Goal: Information Seeking & Learning: Learn about a topic

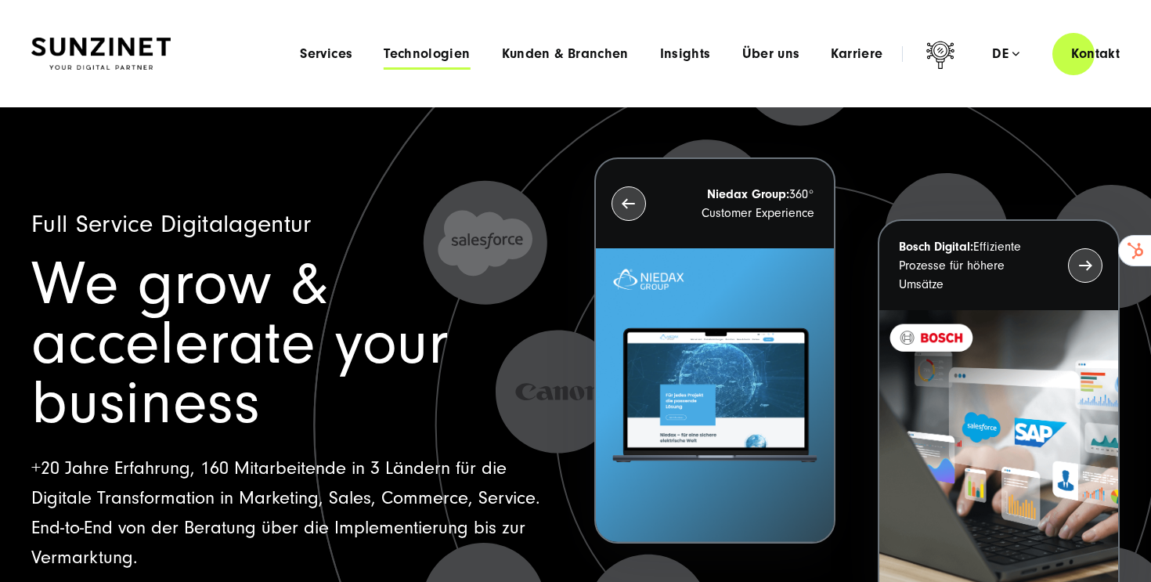
click at [421, 53] on span "Technologien" at bounding box center [427, 54] width 86 height 16
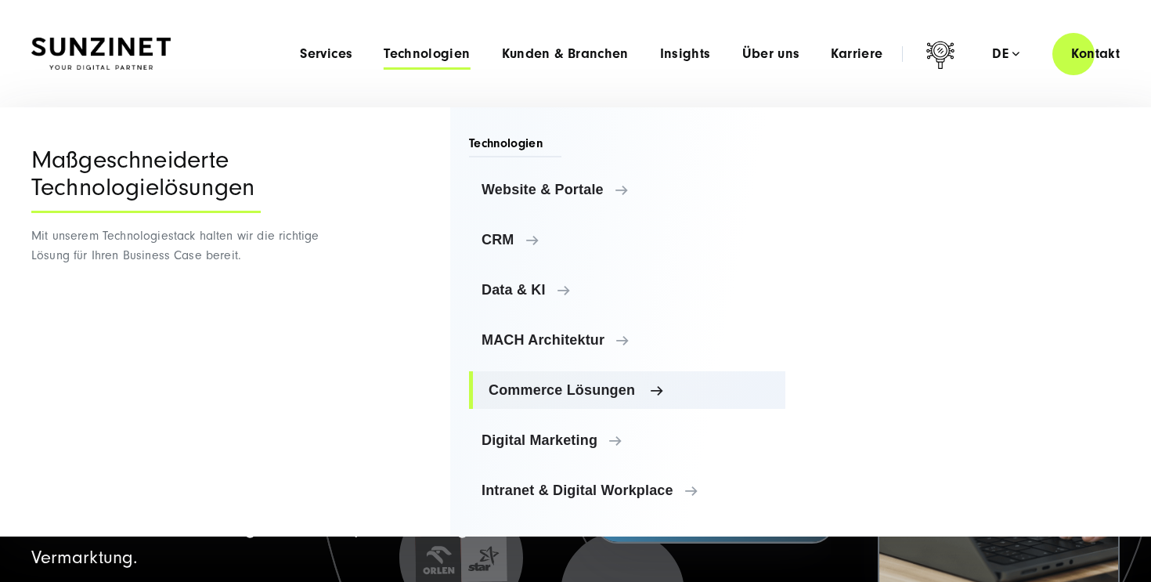
click at [529, 390] on span "Commerce Lösungen" at bounding box center [631, 390] width 284 height 16
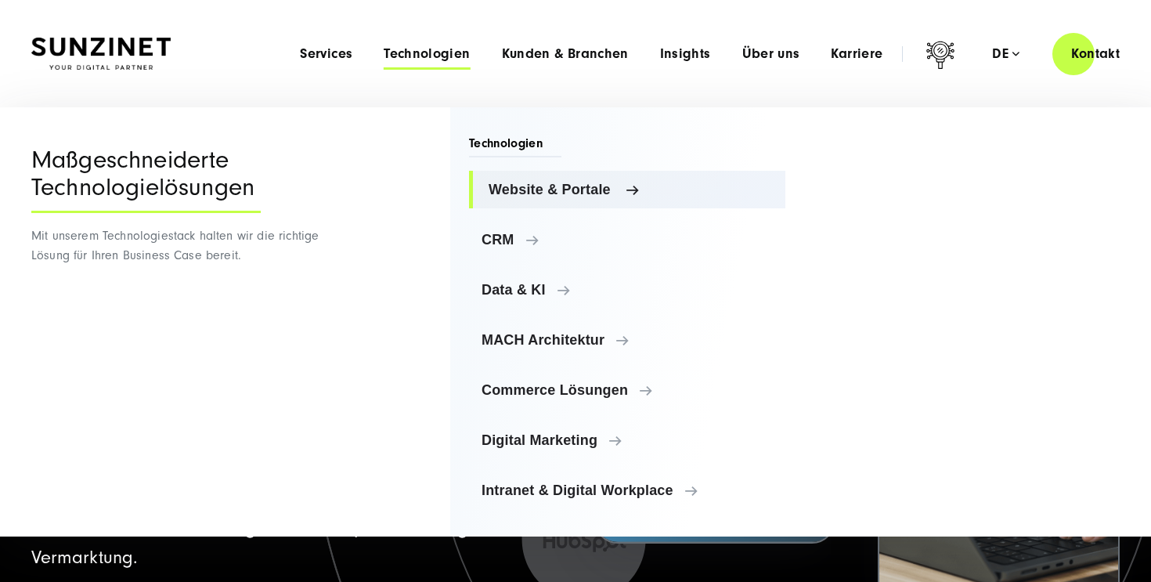
click at [525, 191] on span "Website & Portale" at bounding box center [631, 190] width 284 height 16
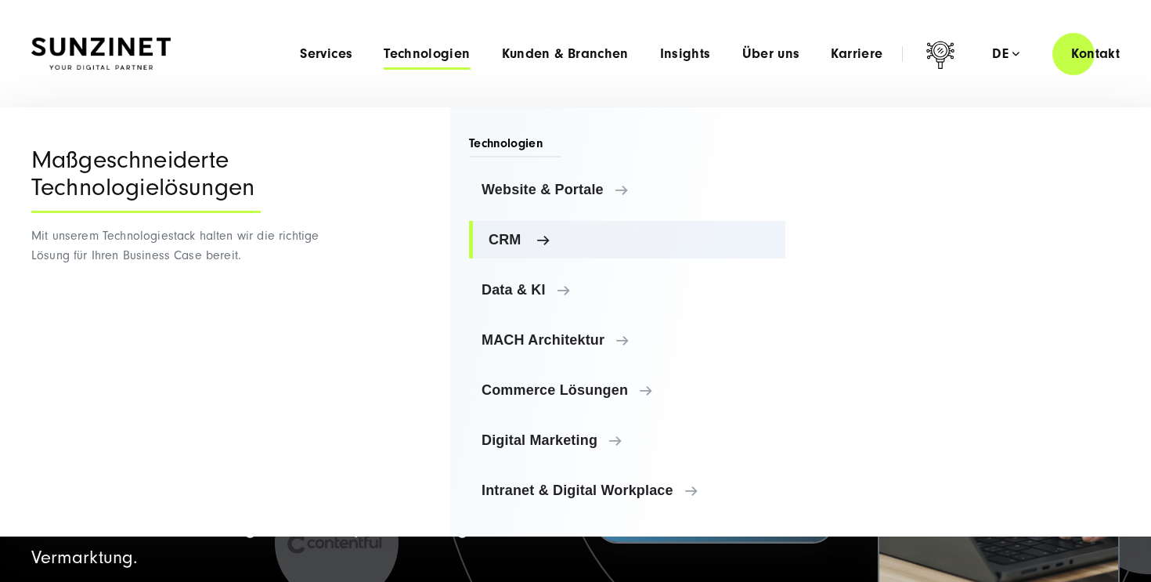
click at [532, 236] on span "CRM" at bounding box center [631, 240] width 284 height 16
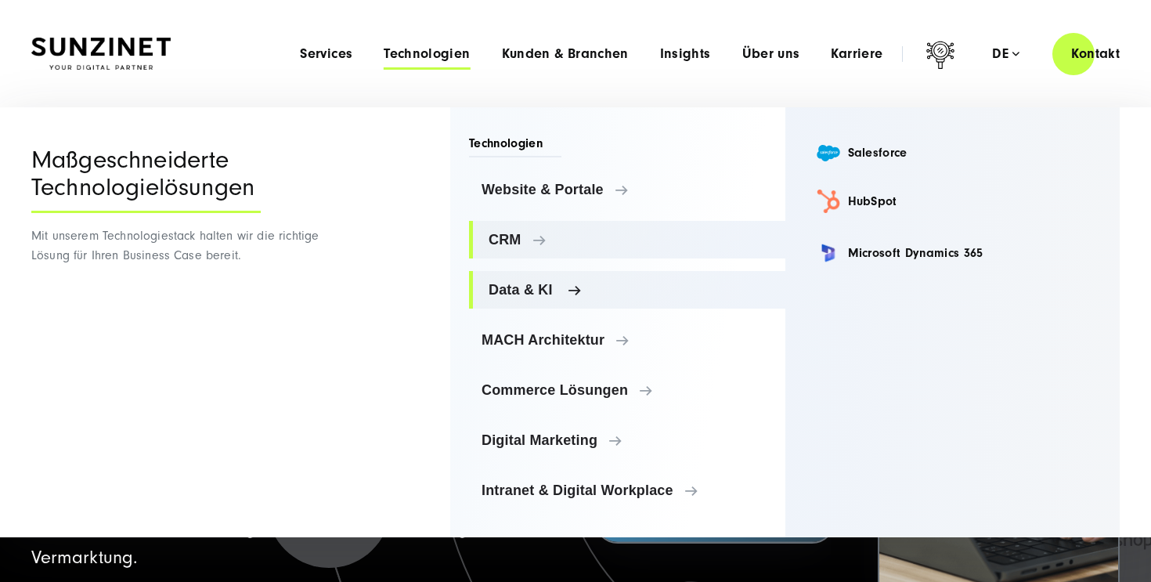
click at [536, 283] on span "Data & KI" at bounding box center [631, 290] width 284 height 16
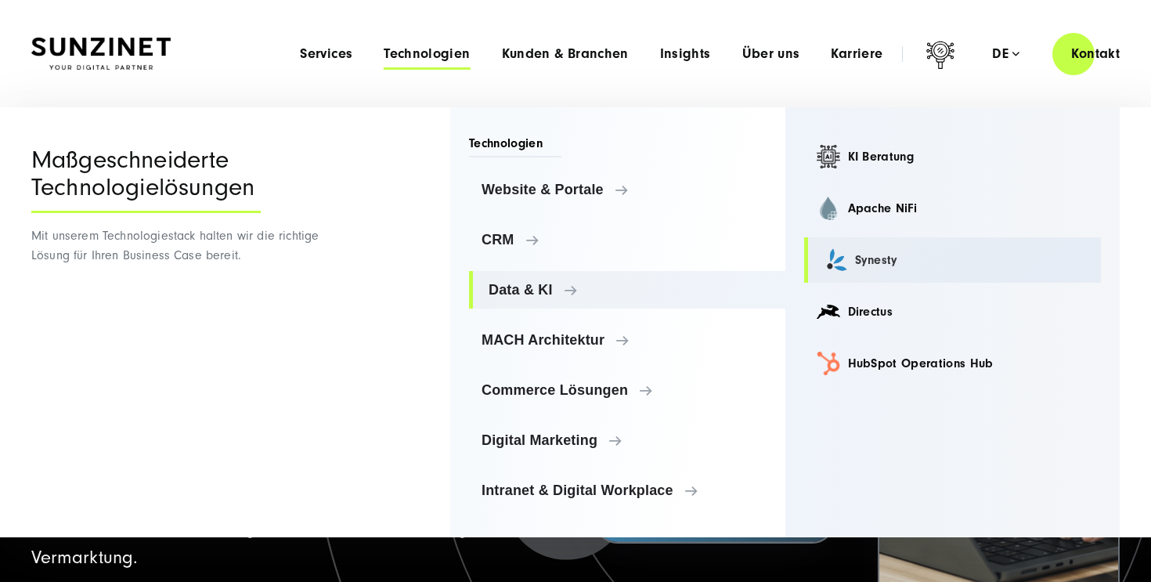
click at [868, 257] on link "Synesty" at bounding box center [953, 259] width 298 height 45
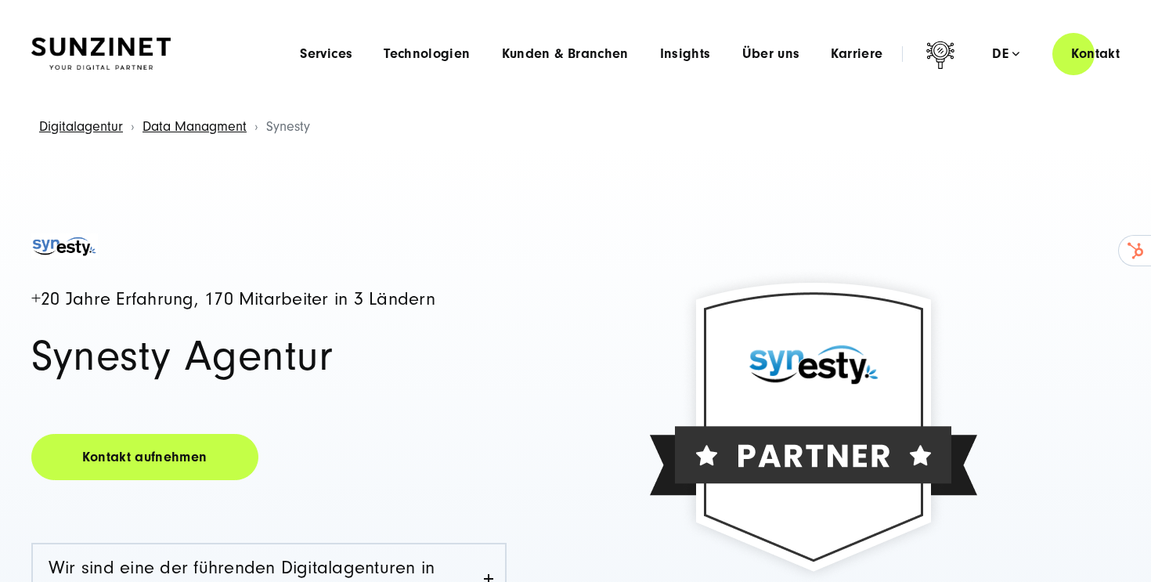
click at [415, 38] on div "Menu Services Menu Full Service Digitalagentur Wir lösen komplexe Herausforderu…" at bounding box center [711, 53] width 854 height 45
click at [424, 54] on span "Technologien" at bounding box center [427, 54] width 86 height 16
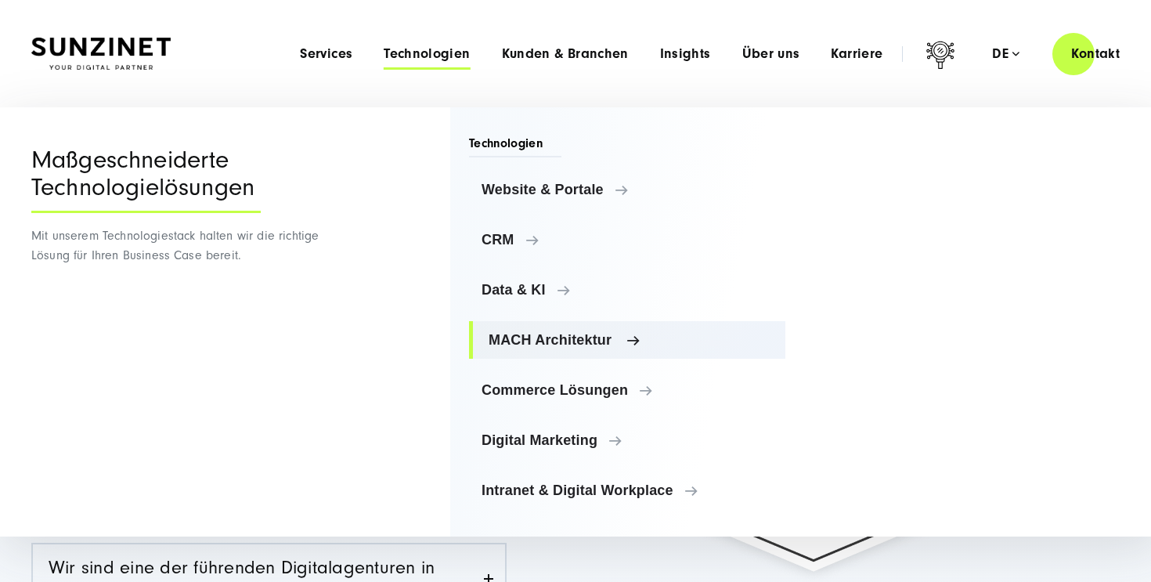
click at [555, 341] on span "MACH Architektur" at bounding box center [631, 340] width 284 height 16
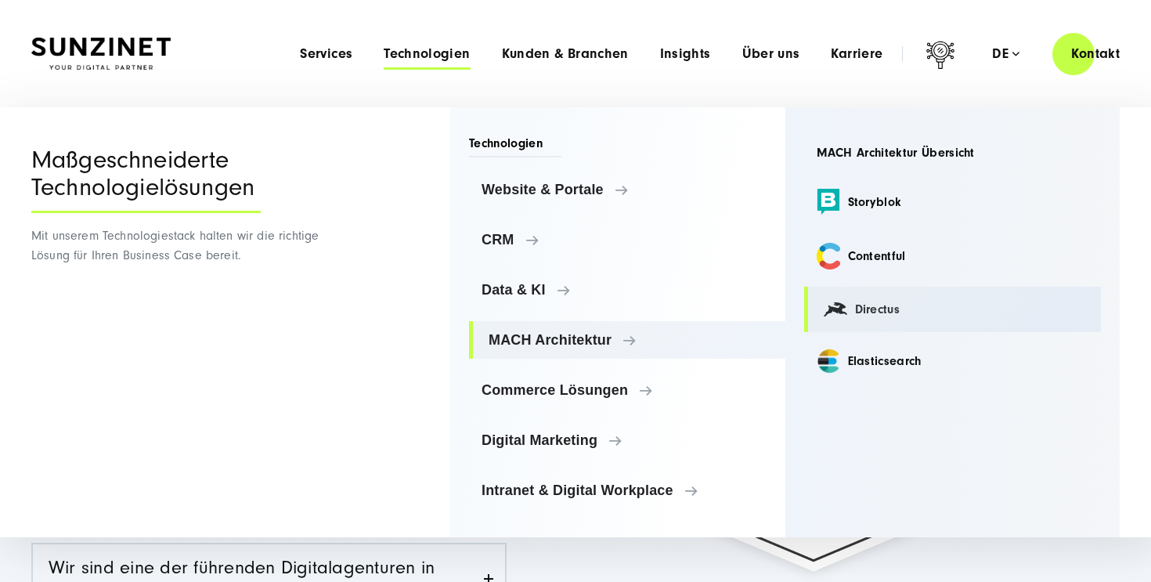
click at [881, 311] on link "Directus" at bounding box center [953, 309] width 298 height 45
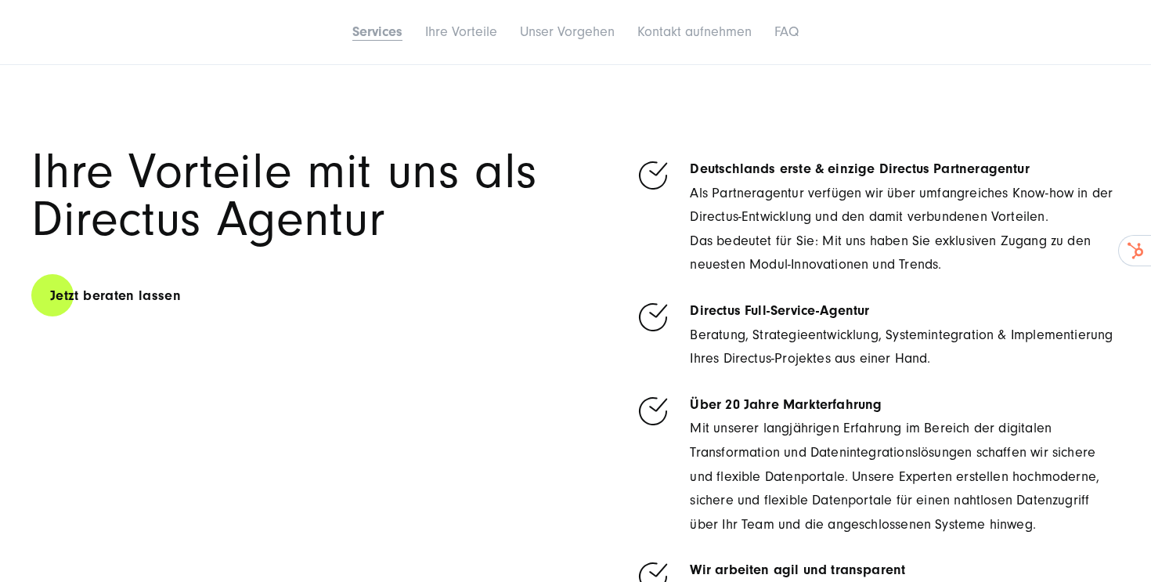
scroll to position [3607, 0]
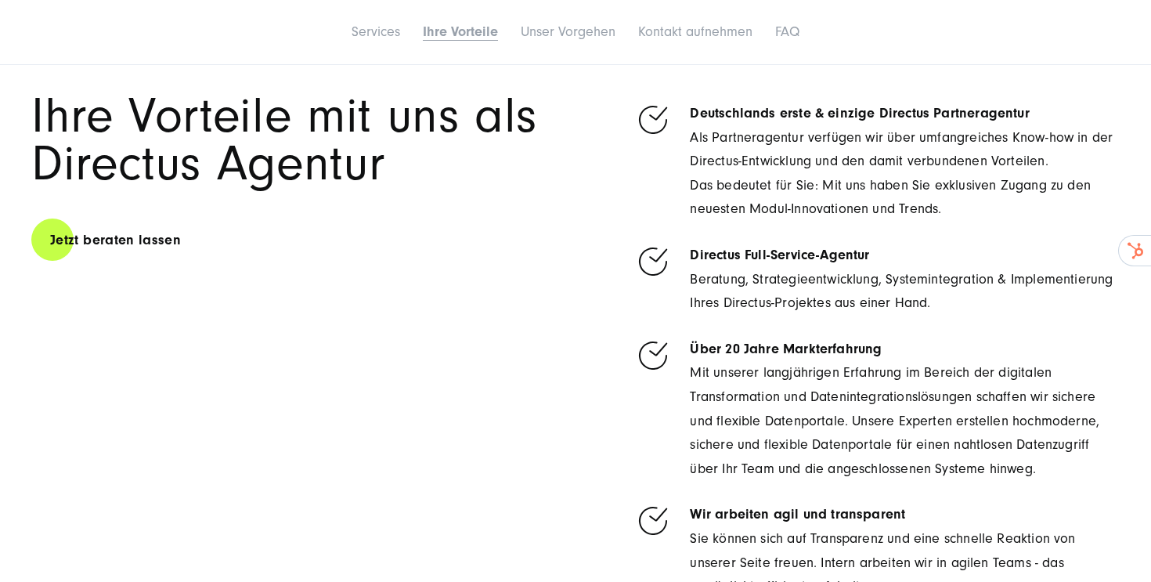
click at [410, 374] on div "Ihre Vorteile mit uns als Directus Agentur Jetzt beraten lassen" at bounding box center [297, 356] width 533 height 529
